Goal: Ask a question

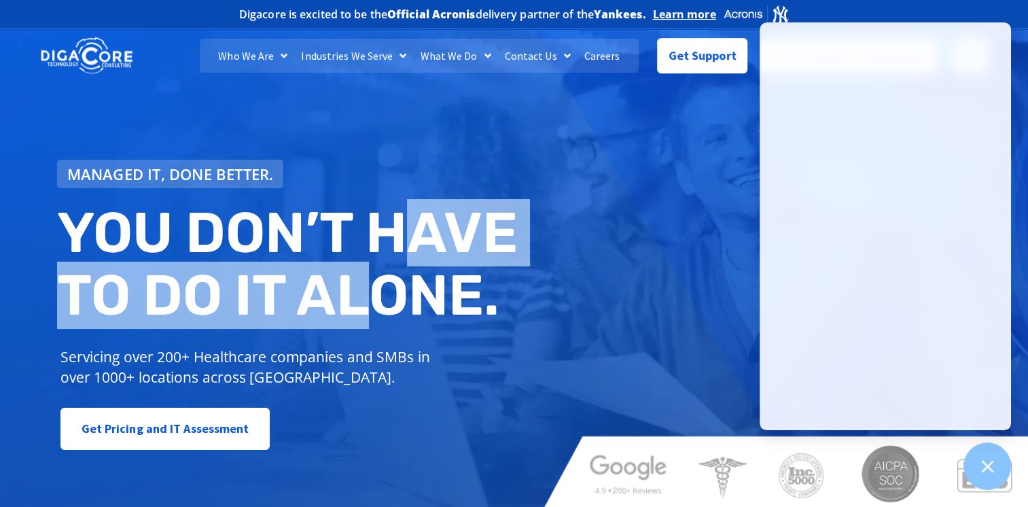
click at [391, 265] on h2 "You don’t have to do IT alone." at bounding box center [290, 264] width 467 height 124
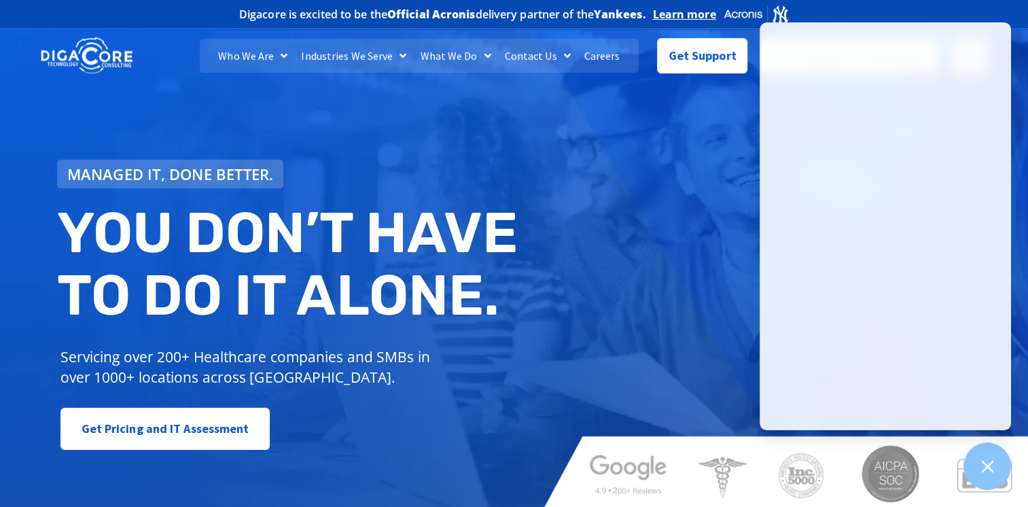
drag, startPoint x: 391, startPoint y: 265, endPoint x: 586, endPoint y: 213, distance: 201.1
drag, startPoint x: 586, startPoint y: 213, endPoint x: 701, endPoint y: 53, distance: 197.6
click at [701, 53] on span "Get Support" at bounding box center [703, 50] width 68 height 27
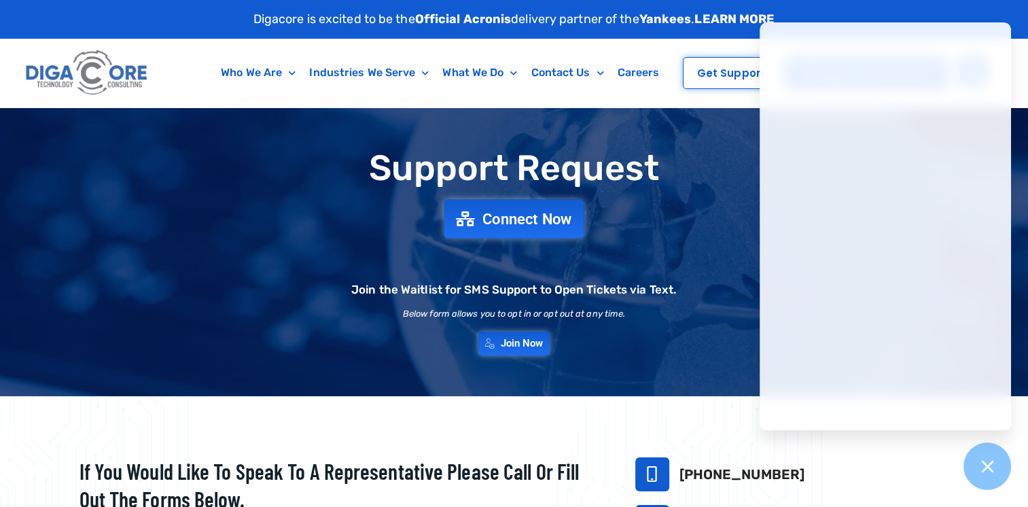
click at [538, 213] on span "Connect Now" at bounding box center [527, 218] width 90 height 15
